Goal: Obtain resource: Download file/media

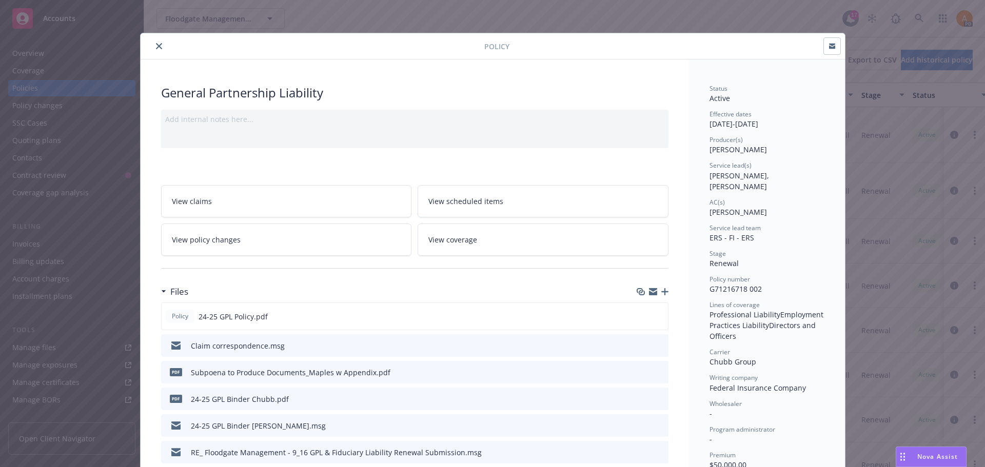
click at [156, 48] on icon "close" at bounding box center [159, 46] width 6 height 6
click at [226, 16] on div "Policy General Partnership Liability Add internal notes here... View claims Vie…" at bounding box center [492, 233] width 985 height 467
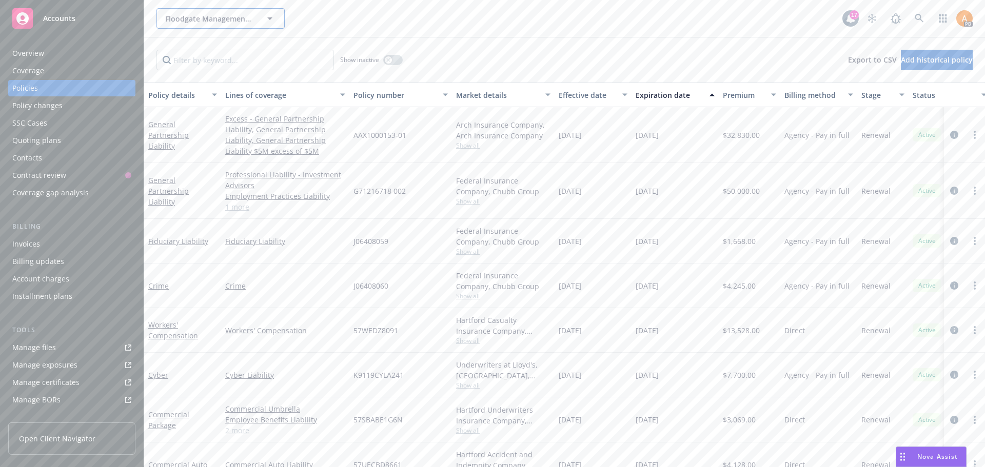
click at [226, 16] on span "Floodgate Management Company, LLC" at bounding box center [209, 18] width 89 height 11
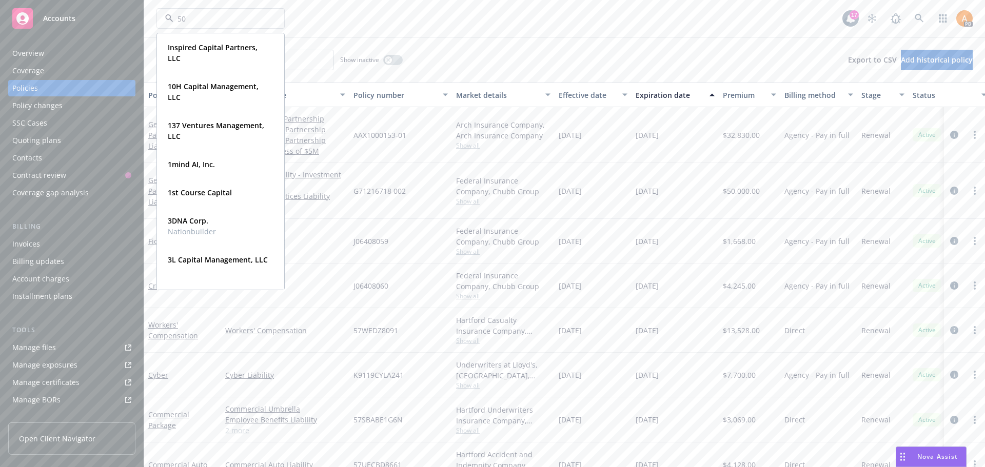
type input "500"
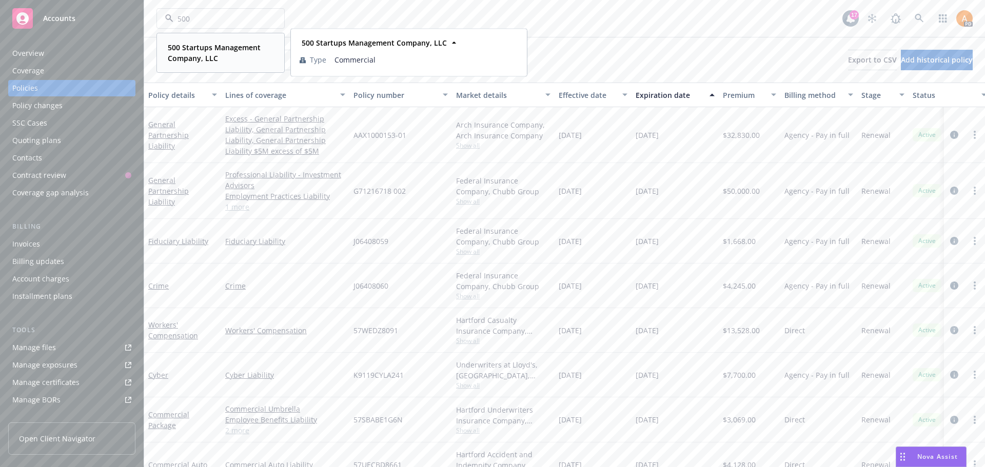
click at [203, 46] on strong "500 Startups Management Company, LLC" at bounding box center [214, 53] width 93 height 21
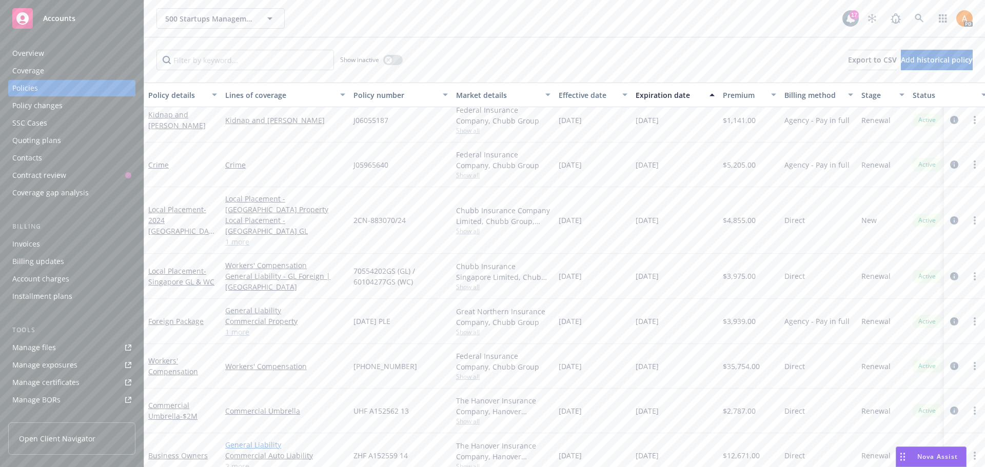
scroll to position [93, 0]
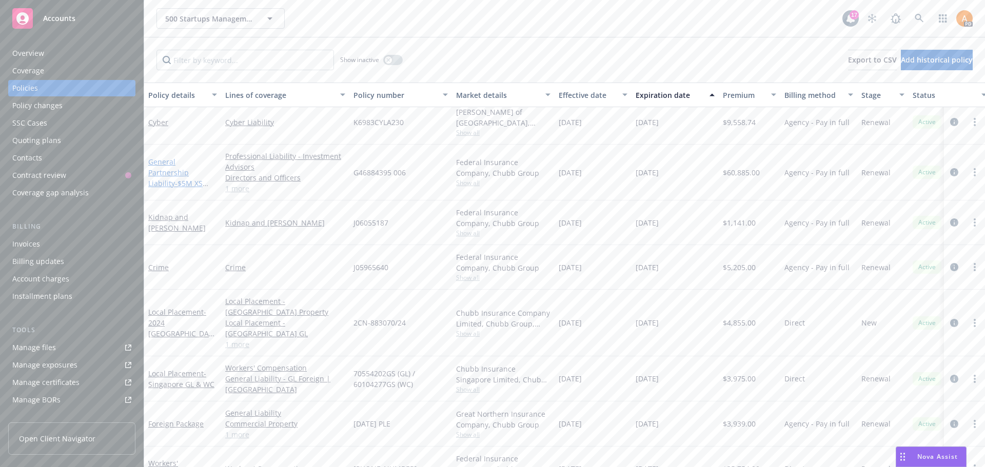
click at [180, 178] on span "- $5M XS $250K" at bounding box center [178, 188] width 60 height 21
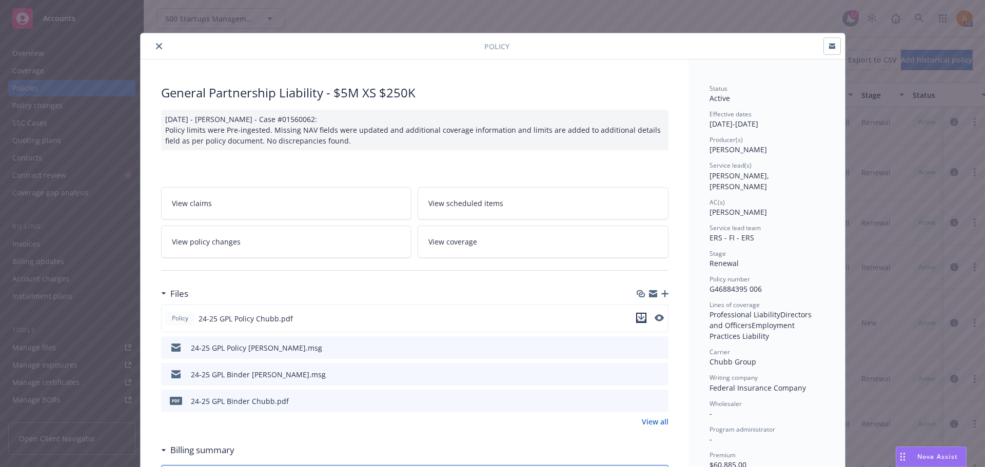
click at [638, 317] on icon "download file" at bounding box center [641, 318] width 8 height 8
click at [638, 400] on icon "download file" at bounding box center [641, 399] width 7 height 6
